Goal: Information Seeking & Learning: Find specific fact

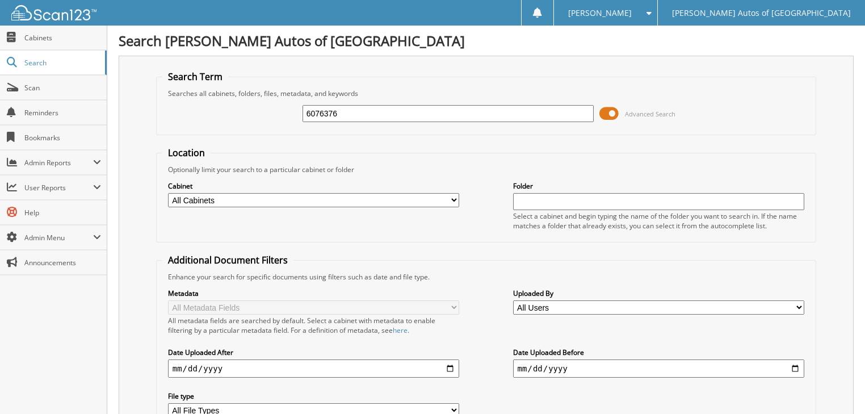
type input "6076376"
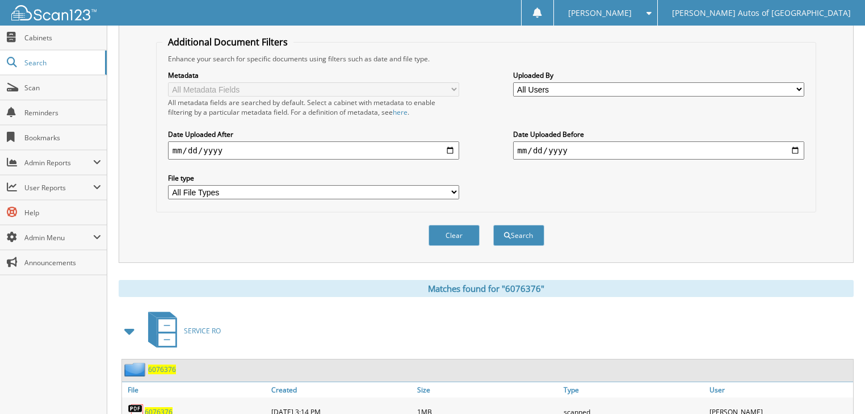
scroll to position [271, 0]
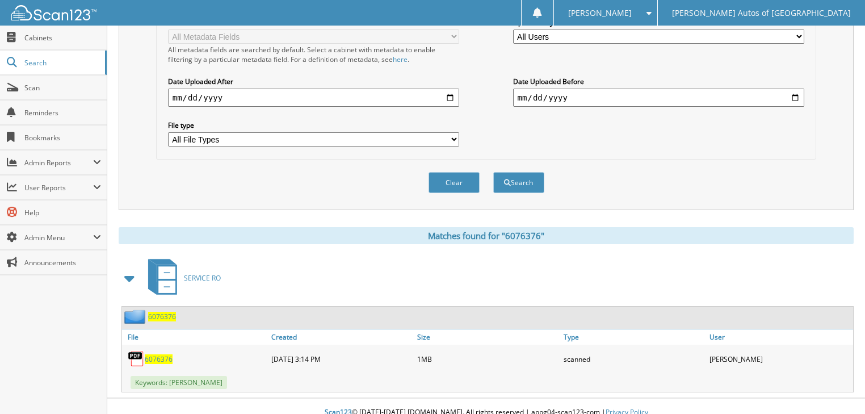
click at [151, 354] on span "6076376" at bounding box center [159, 359] width 28 height 10
